Goal: Task Accomplishment & Management: Complete application form

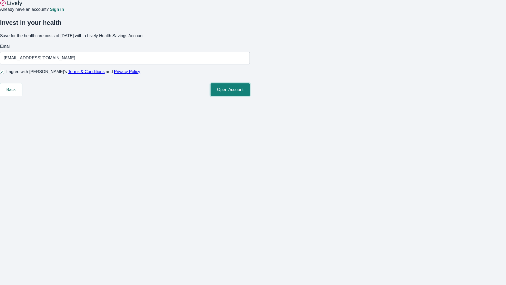
click at [250, 96] on button "Open Account" at bounding box center [230, 89] width 39 height 13
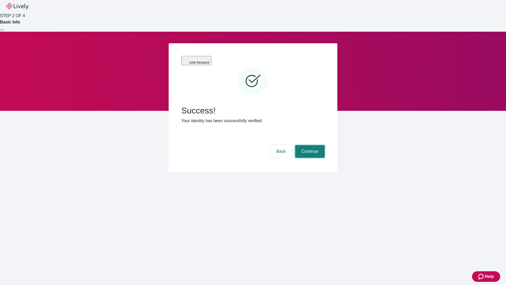
click at [309, 145] on button "Continue" at bounding box center [310, 151] width 30 height 13
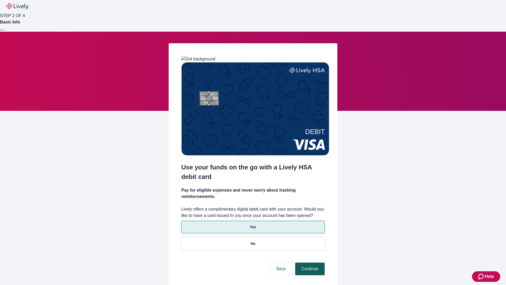
click at [253, 224] on p "Yes" at bounding box center [253, 227] width 6 height 6
click at [309, 262] on button "Continue" at bounding box center [310, 268] width 30 height 13
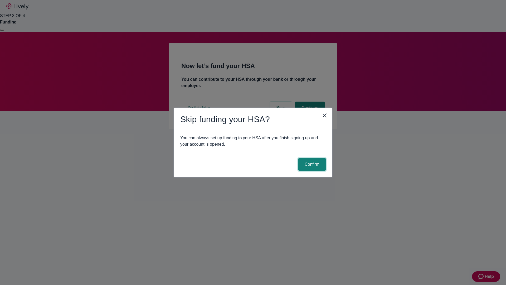
click at [311, 164] on button "Confirm" at bounding box center [311, 164] width 27 height 13
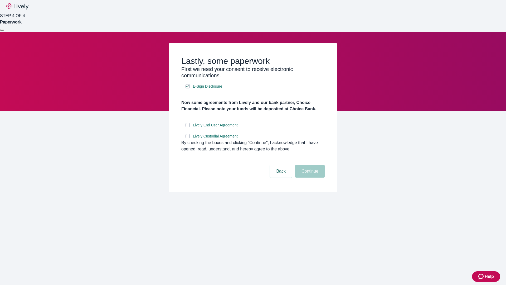
click at [188, 127] on input "Lively End User Agreement" at bounding box center [188, 125] width 4 height 4
checkbox input "true"
click at [188, 138] on input "Lively Custodial Agreement" at bounding box center [188, 136] width 4 height 4
checkbox input "true"
click at [309, 177] on button "Continue" at bounding box center [310, 171] width 30 height 13
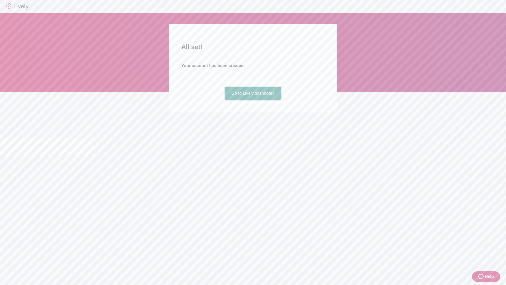
click at [253, 100] on link "Go to Lively dashboard" at bounding box center [253, 93] width 56 height 13
